Goal: Find specific page/section

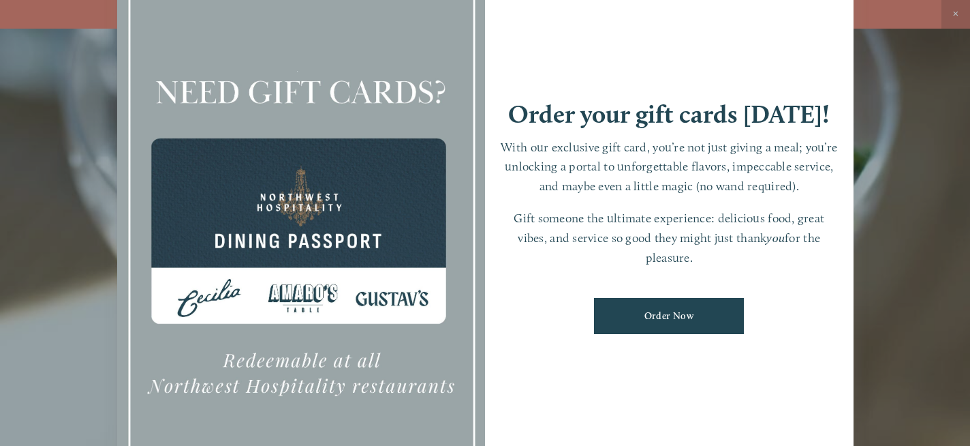
scroll to position [29, 0]
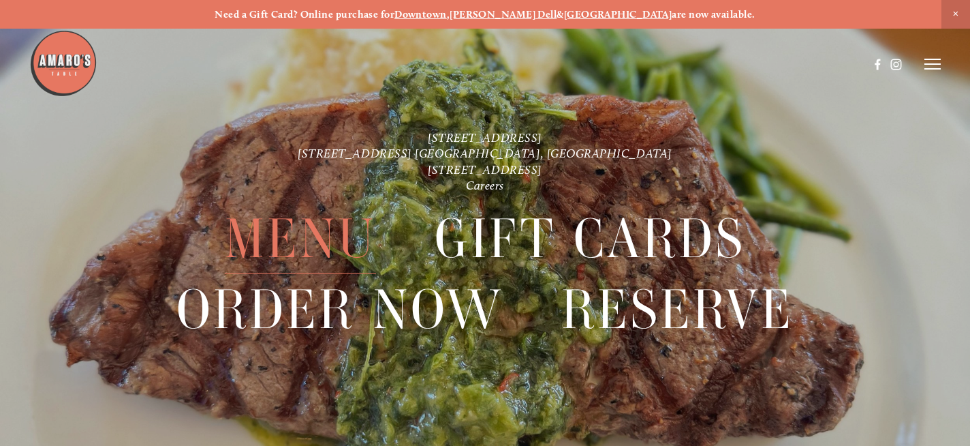
scroll to position [29, 0]
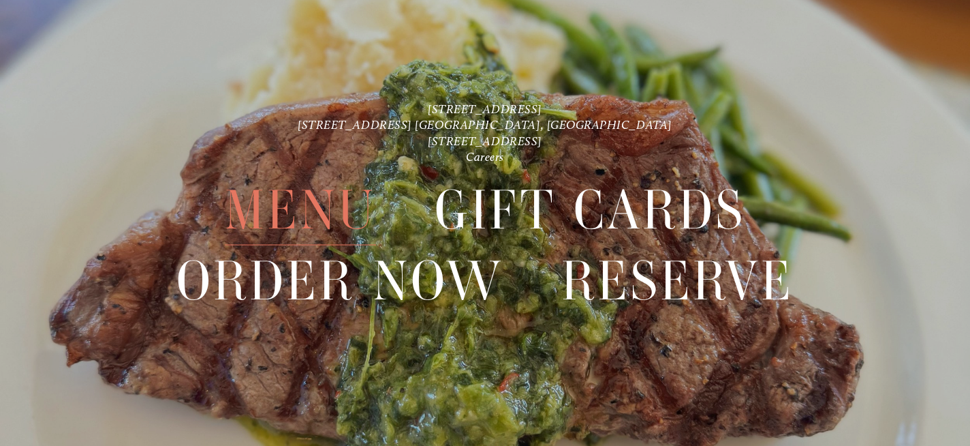
click at [318, 213] on span "Menu" at bounding box center [300, 209] width 151 height 70
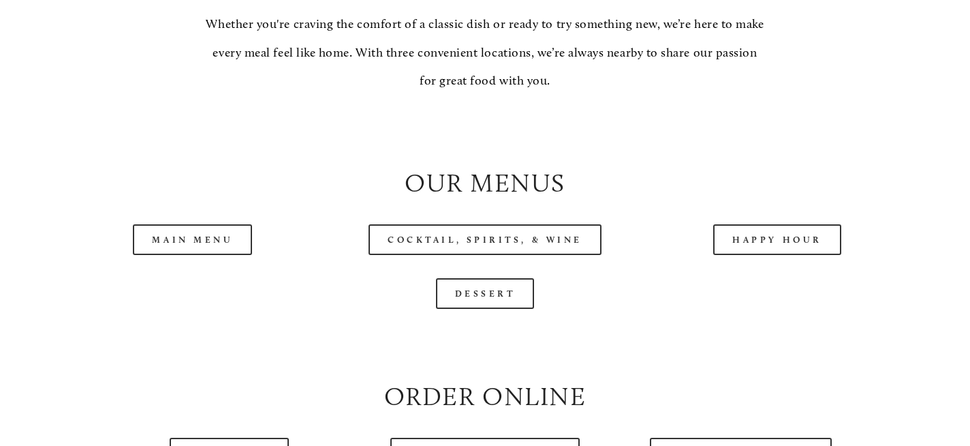
scroll to position [1257, 0]
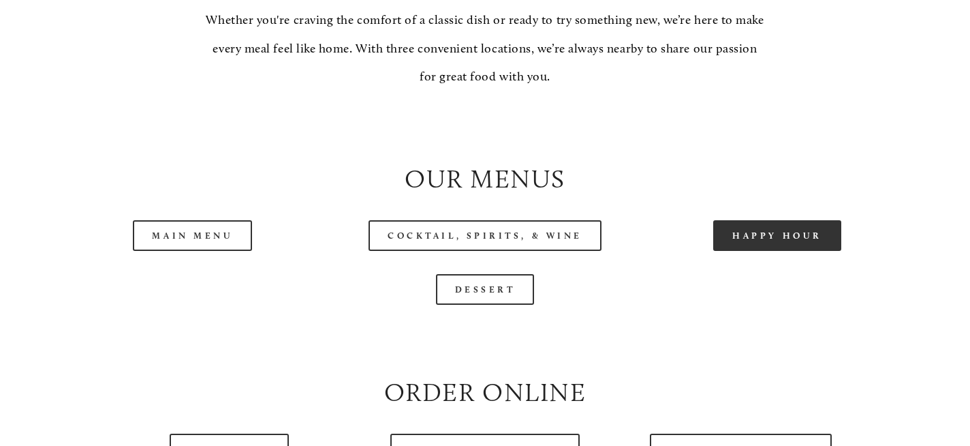
click at [774, 234] on link "Happy Hour" at bounding box center [777, 235] width 128 height 31
